Goal: Transaction & Acquisition: Book appointment/travel/reservation

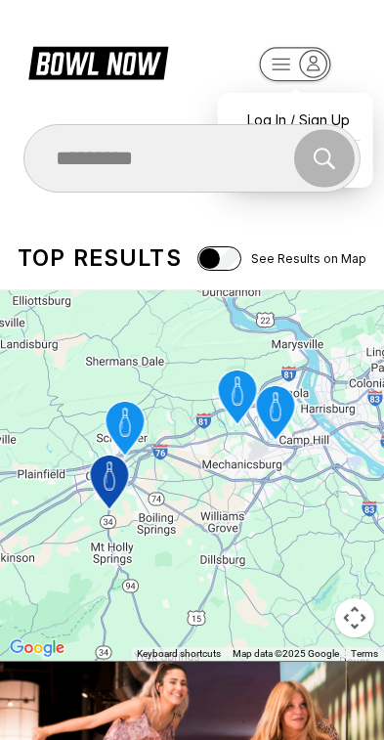
click at [316, 103] on div "Log In / Sign Up" at bounding box center [296, 120] width 136 height 34
select select "**"
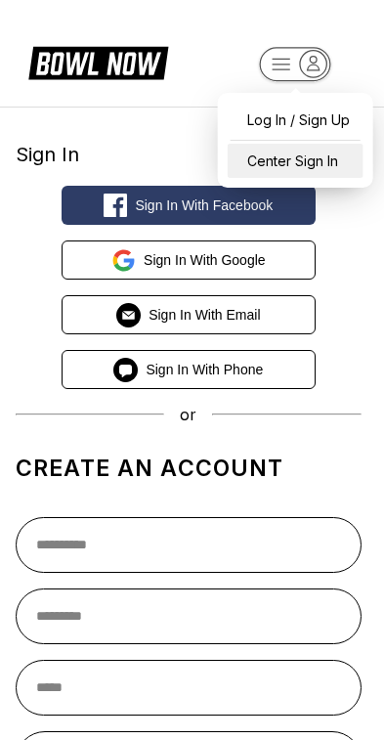
click at [314, 171] on div "Center Sign In" at bounding box center [296, 161] width 136 height 34
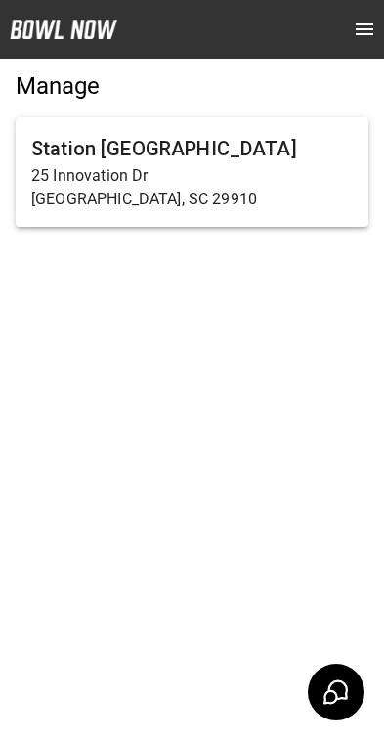
click at [270, 175] on p "25 Innovation Dr" at bounding box center [192, 175] width 322 height 23
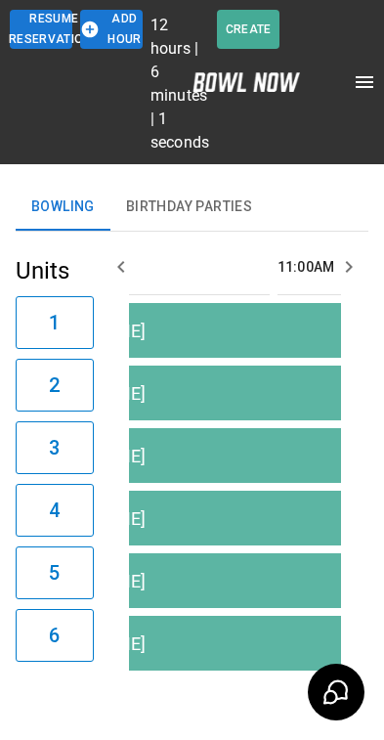
click at [371, 77] on button "open drawer" at bounding box center [364, 82] width 39 height 39
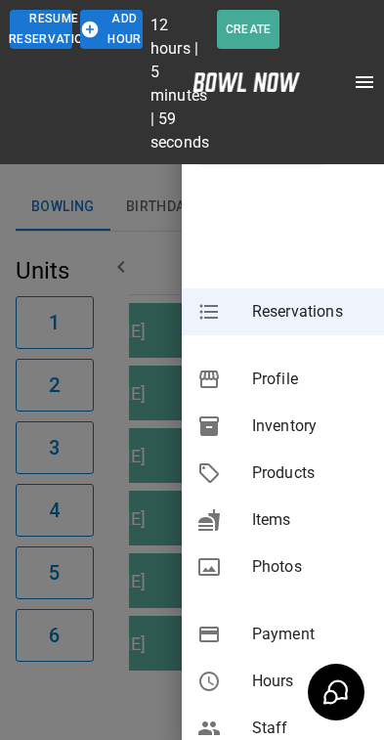
click at [170, 176] on div at bounding box center [192, 370] width 384 height 740
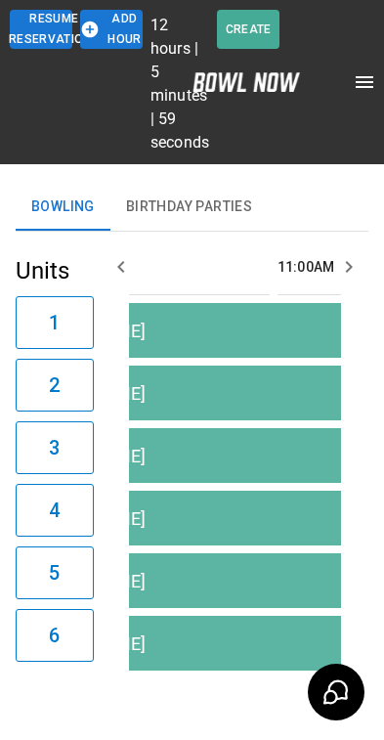
click at [356, 82] on icon "open drawer" at bounding box center [365, 82] width 18 height 12
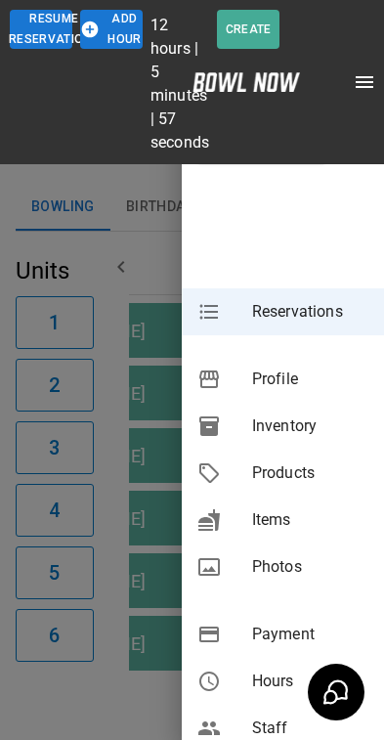
click at [150, 185] on div at bounding box center [192, 370] width 384 height 740
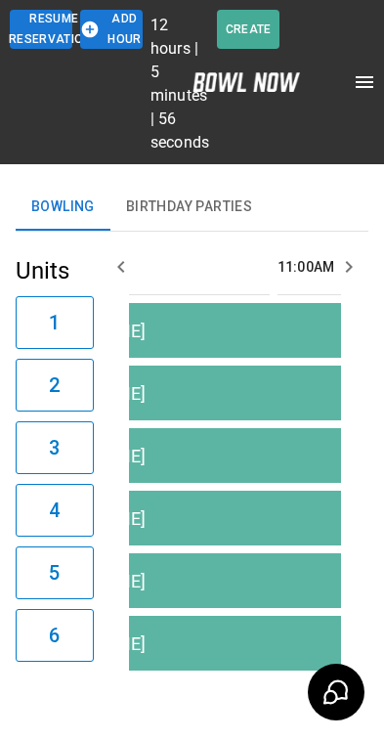
click at [363, 147] on header "Resume Reservations Add Hour 12 hours | 5 minutes | 56 seconds Create" at bounding box center [192, 82] width 384 height 164
click at [336, 140] on header "Resume Reservations Add Hour 12 hours | 5 minutes | 54 seconds Create" at bounding box center [192, 82] width 384 height 164
click at [335, 140] on header "Resume Reservations Add Hour 12 hours | 5 minutes | 54 seconds Create" at bounding box center [192, 82] width 384 height 164
click at [346, 268] on icon "button" at bounding box center [348, 266] width 23 height 23
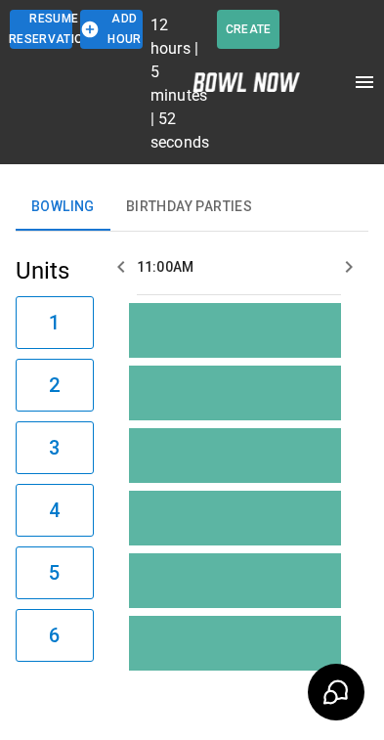
click at [342, 265] on icon "button" at bounding box center [348, 266] width 23 height 23
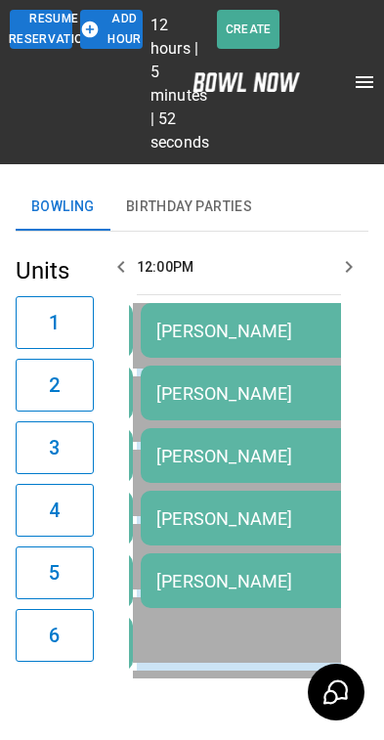
click at [344, 275] on icon "button" at bounding box center [348, 266] width 23 height 23
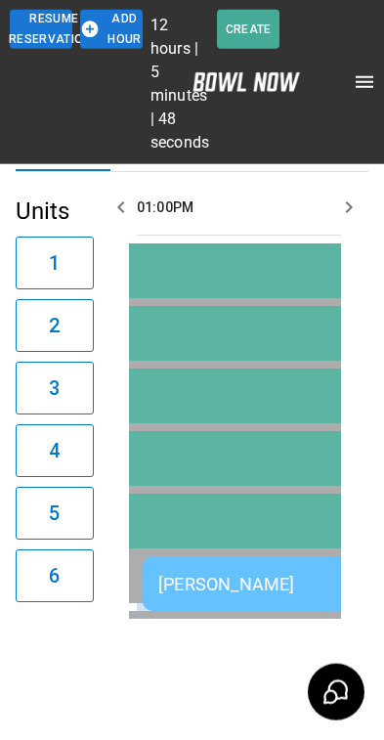
scroll to position [87, 0]
